Goal: Find specific page/section: Find specific page/section

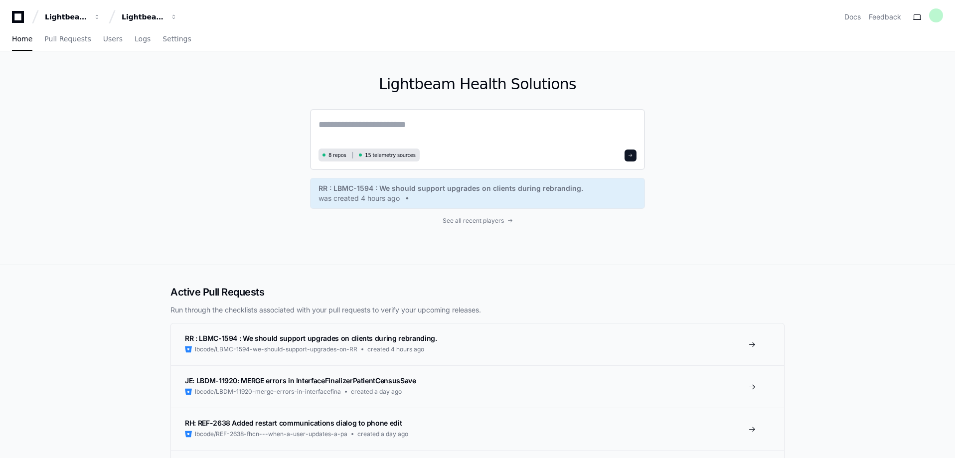
click at [342, 125] on textarea at bounding box center [477, 132] width 318 height 28
click at [415, 121] on textarea "**********" at bounding box center [477, 131] width 318 height 26
click at [475, 127] on textarea "**********" at bounding box center [477, 131] width 318 height 26
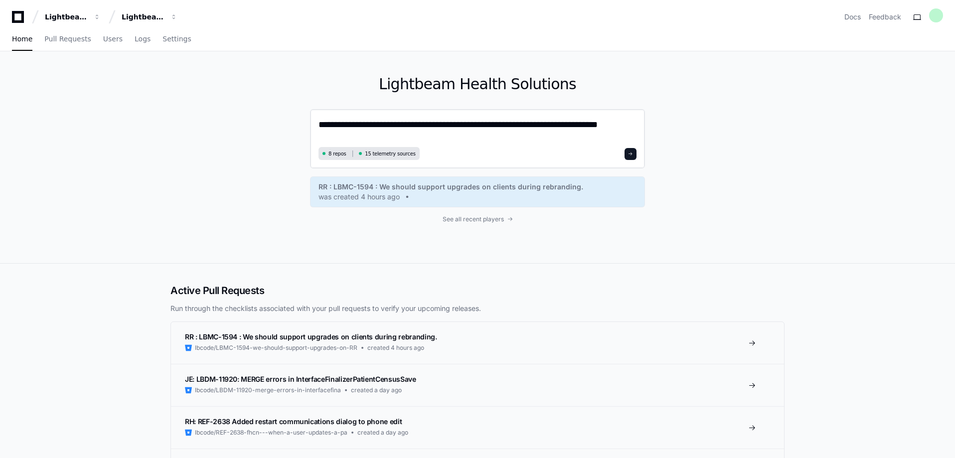
type textarea "**********"
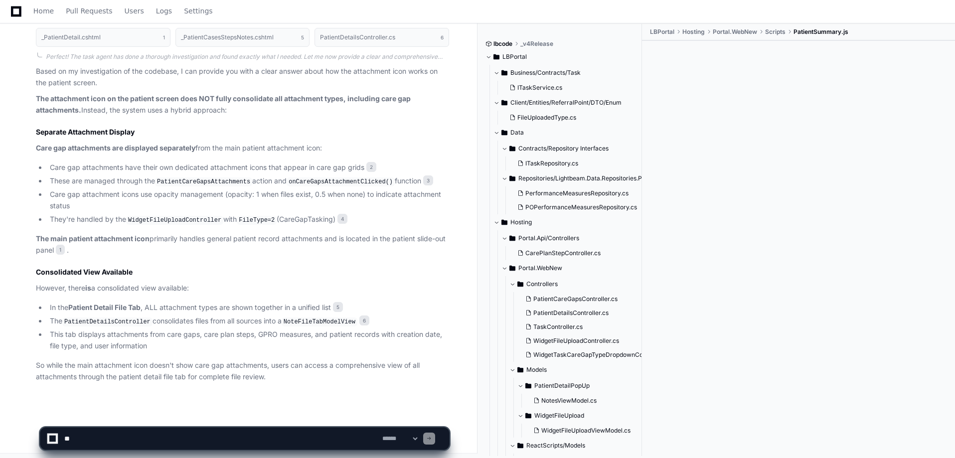
scroll to position [1006, 0]
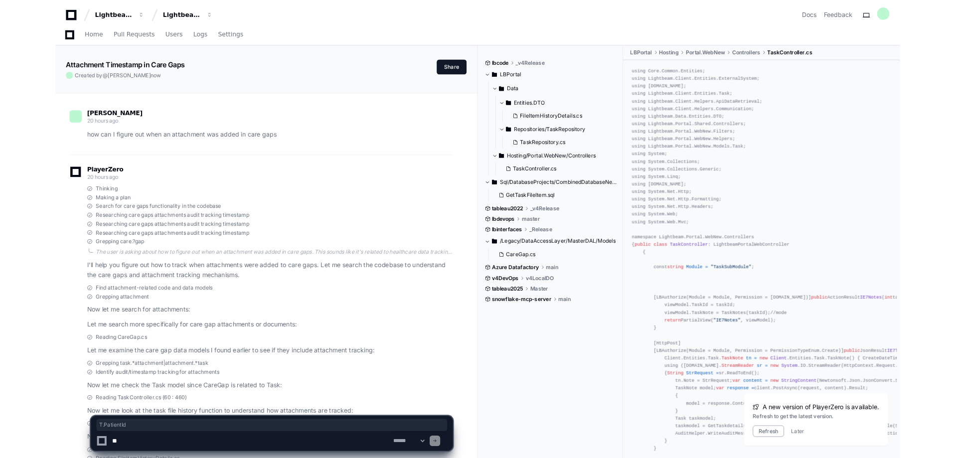
scroll to position [1765, 0]
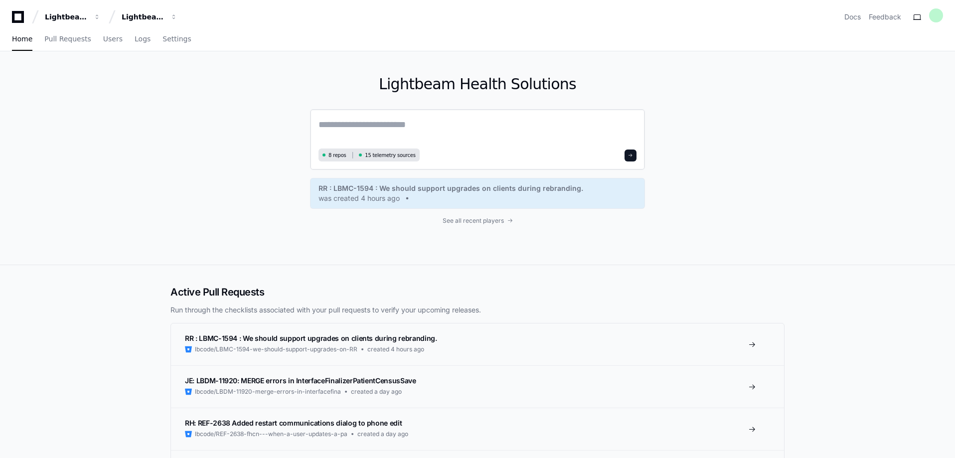
click at [338, 126] on textarea at bounding box center [477, 132] width 318 height 28
type textarea "*"
click at [498, 218] on span "See all recent players" at bounding box center [472, 219] width 61 height 8
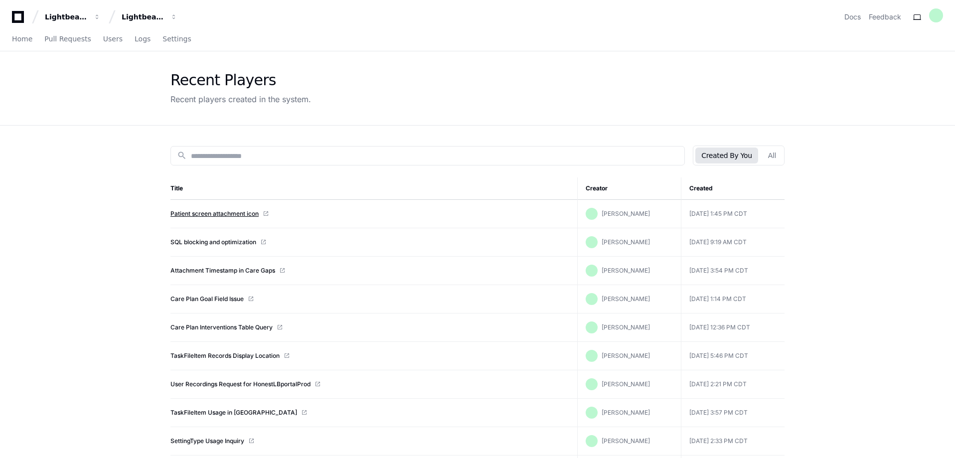
click at [227, 212] on link "Patient screen attachment icon" at bounding box center [214, 214] width 88 height 8
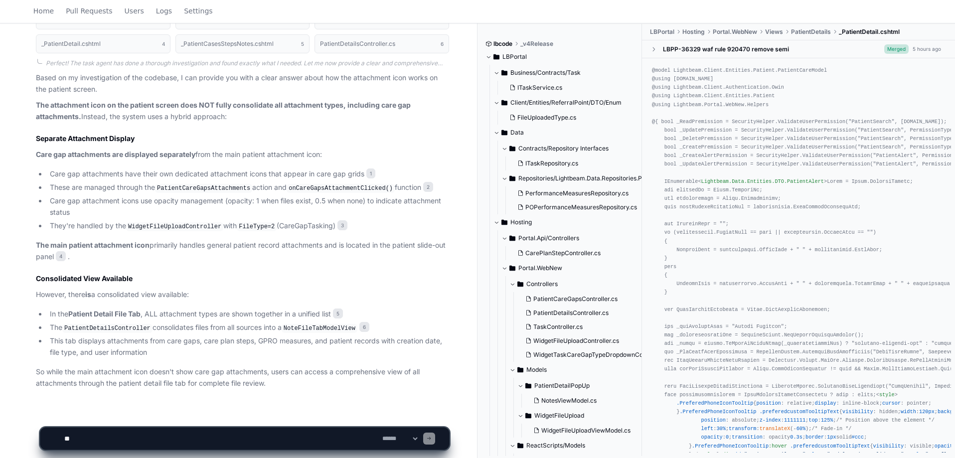
scroll to position [1006, 0]
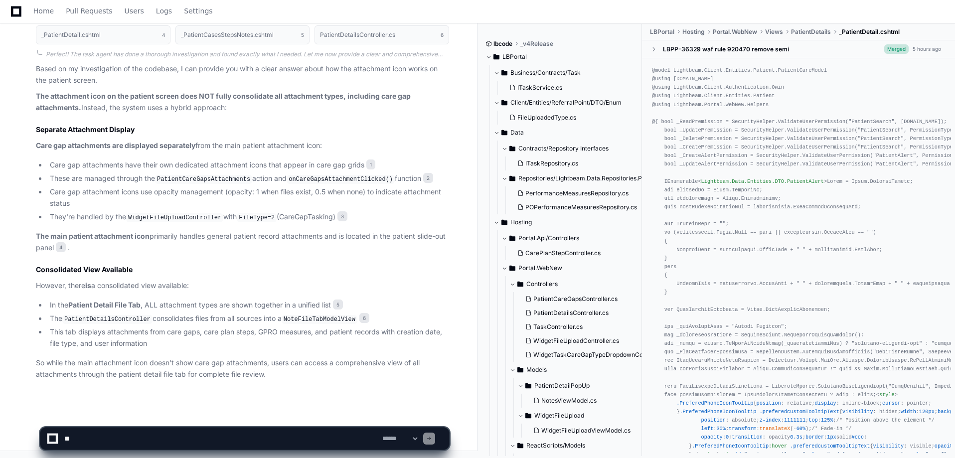
click at [86, 435] on textarea at bounding box center [221, 439] width 318 height 22
click at [84, 438] on textarea at bounding box center [221, 439] width 318 height 22
type textarea "**********"
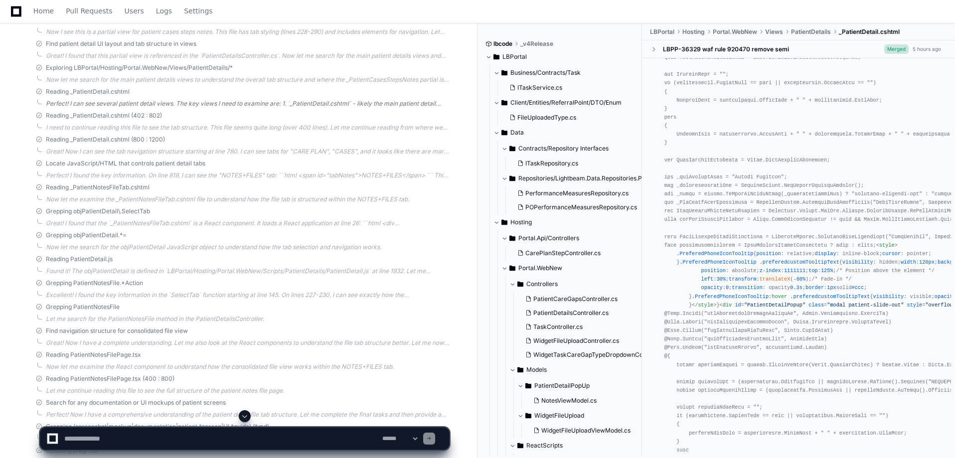
scroll to position [1637, 0]
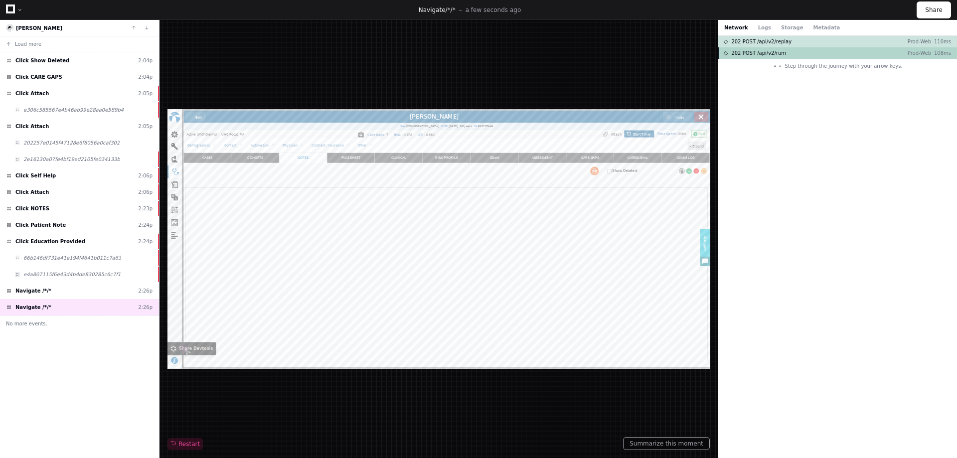
click at [741, 50] on span "202 POST /api/v2/rum" at bounding box center [758, 52] width 55 height 7
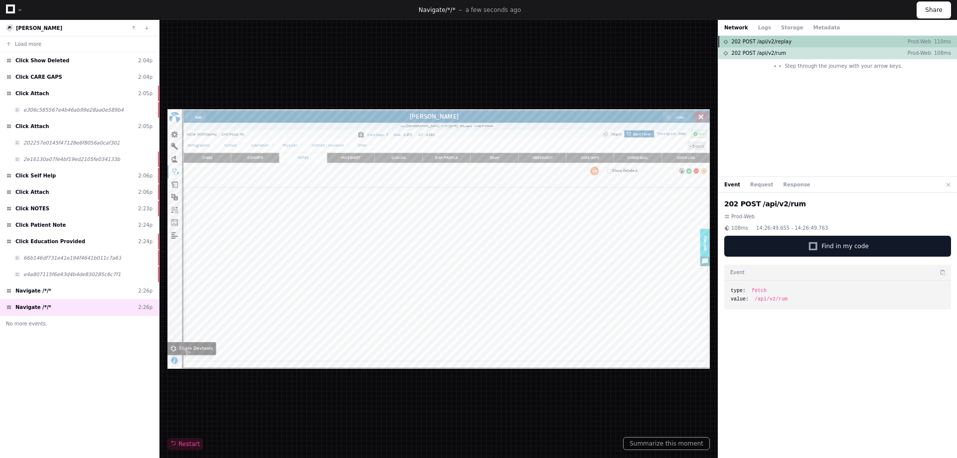
click at [745, 45] on span "202 POST /api/v2/replay" at bounding box center [761, 41] width 60 height 7
click at [40, 62] on span "Click Show Deleted" at bounding box center [42, 60] width 54 height 7
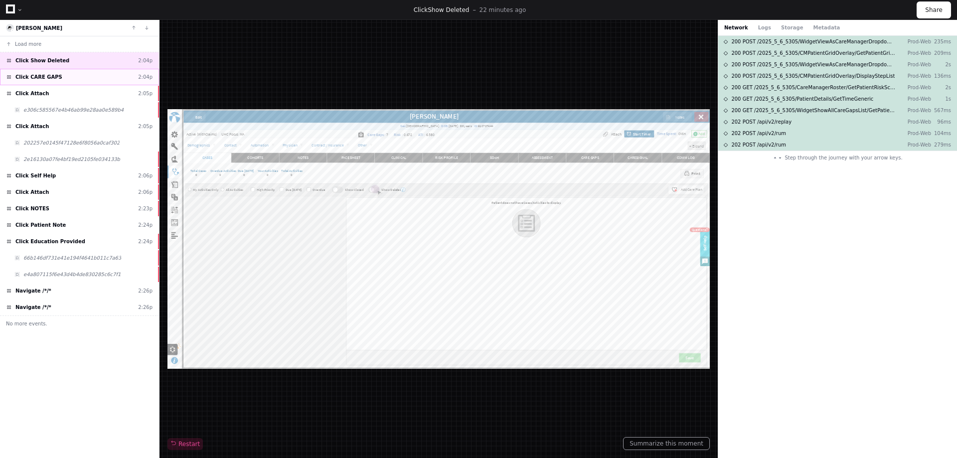
click at [33, 83] on div "Click CARE GAPS 2:04p" at bounding box center [79, 77] width 159 height 16
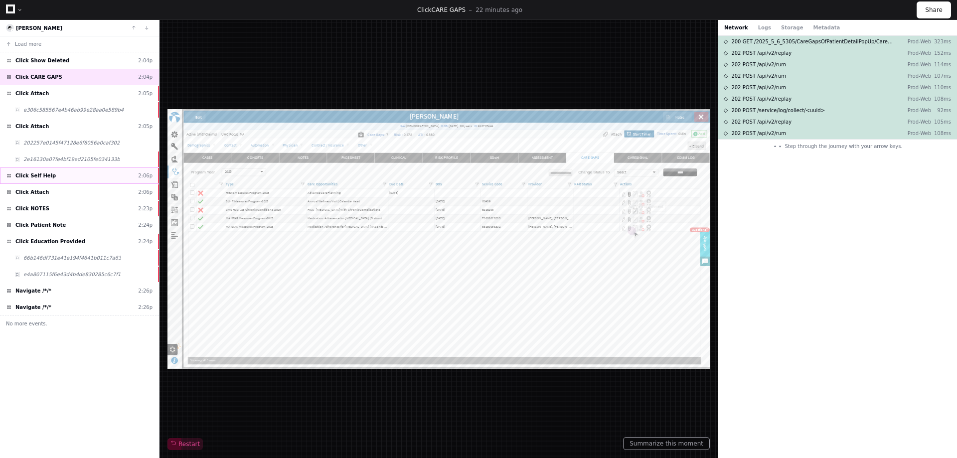
click at [33, 177] on span "Click Self Help" at bounding box center [35, 175] width 40 height 7
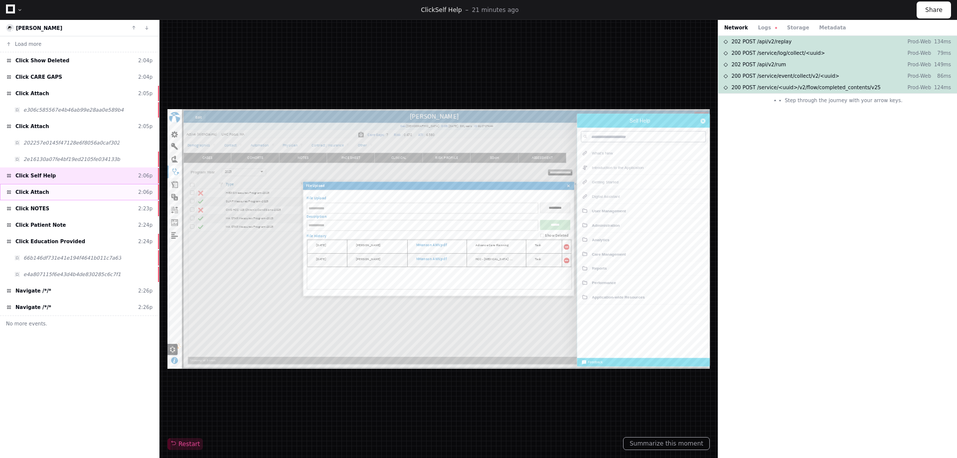
click at [35, 194] on span "Click Attach" at bounding box center [31, 191] width 33 height 7
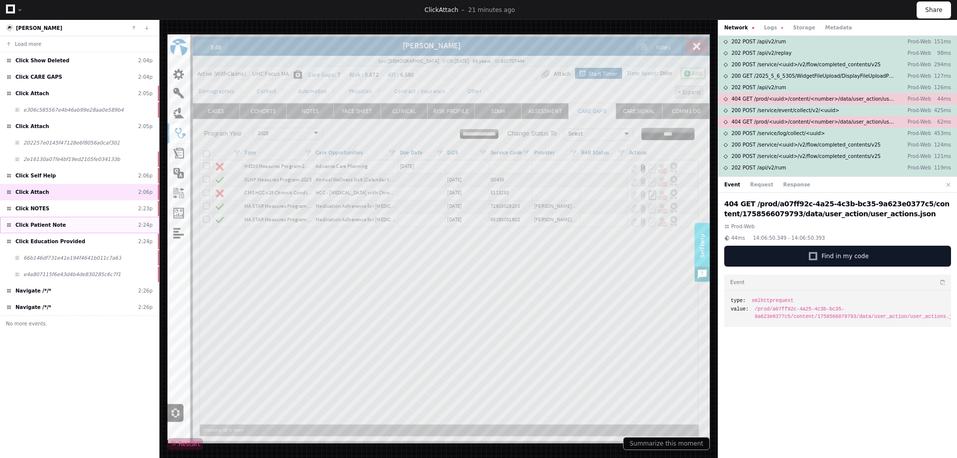
click at [36, 220] on div "Click Patient Note 2:24p" at bounding box center [79, 225] width 159 height 16
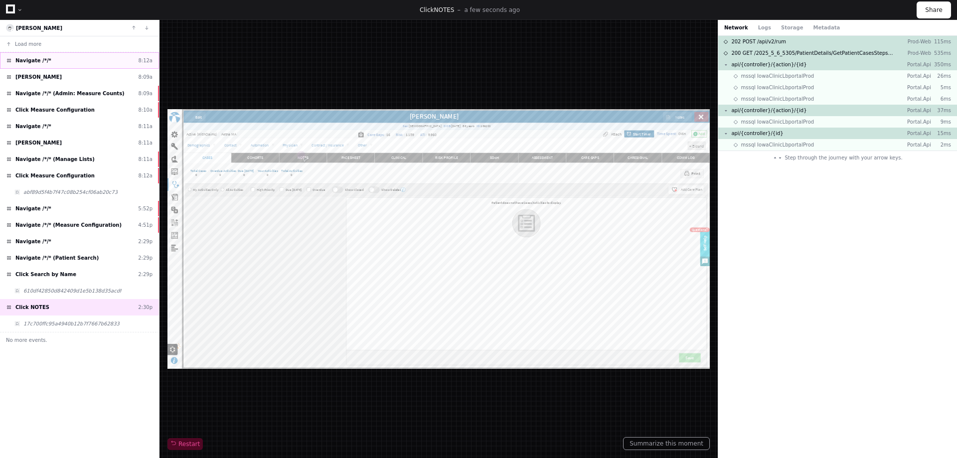
click at [22, 60] on span "Navigate /*/*" at bounding box center [33, 60] width 36 height 7
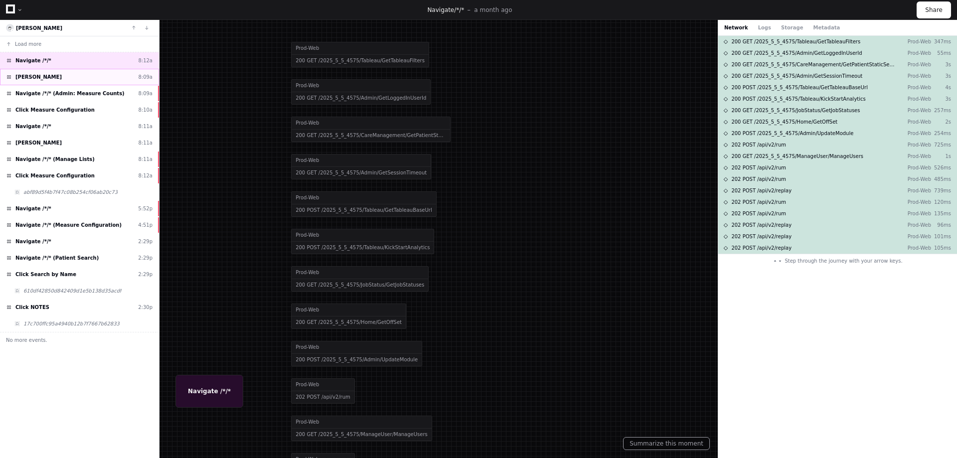
click at [32, 80] on span "[PERSON_NAME]" at bounding box center [38, 76] width 46 height 7
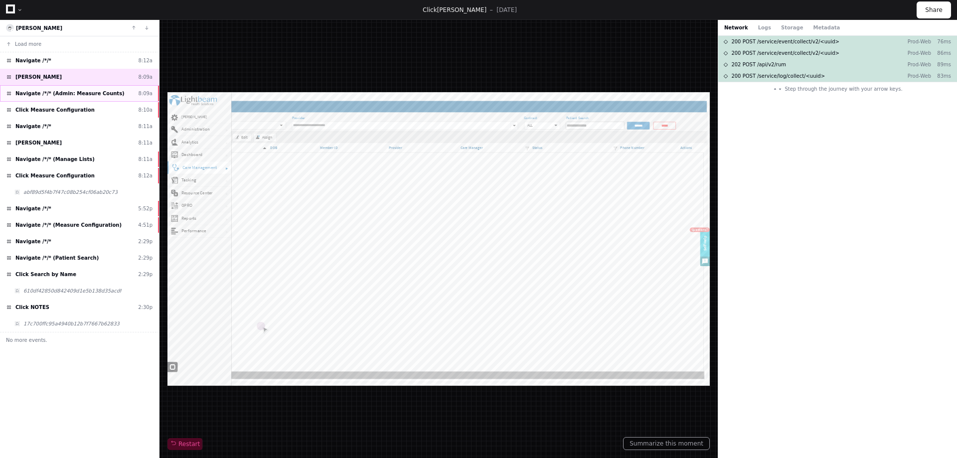
click at [51, 93] on span "Navigate /*/* (Admin: Measure Counts)" at bounding box center [69, 93] width 109 height 7
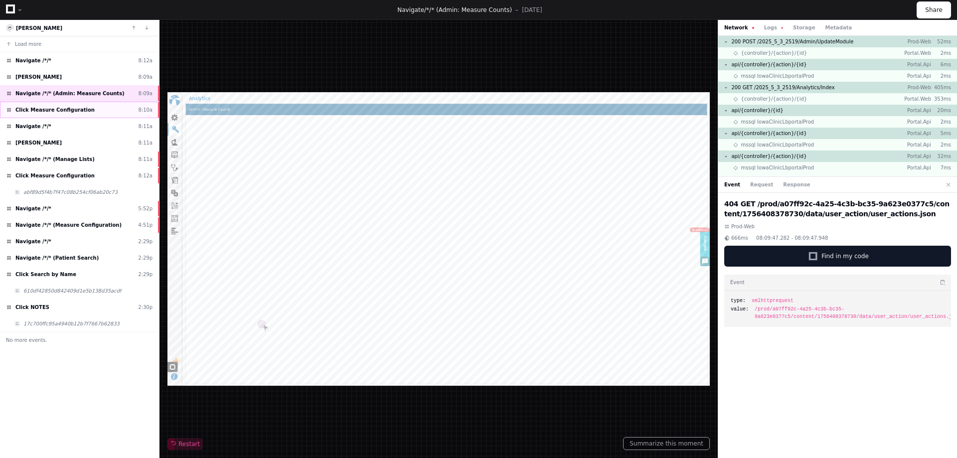
click at [40, 110] on span "Click Measure Configuration" at bounding box center [54, 109] width 79 height 7
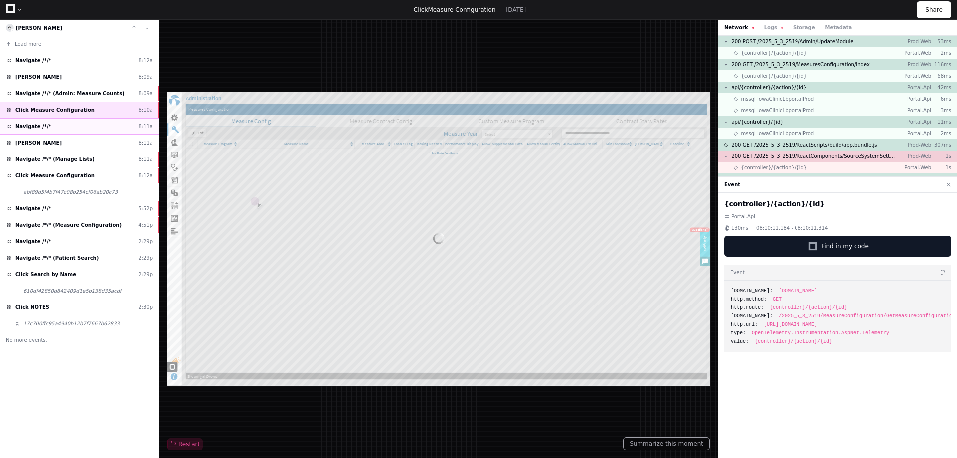
scroll to position [73, 0]
click at [36, 274] on span "Click Search by Name" at bounding box center [45, 274] width 61 height 7
